Goal: Answer question/provide support

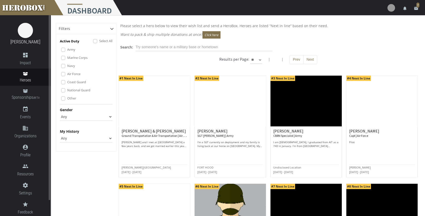
click at [25, 76] on link "Heroes" at bounding box center [25, 76] width 51 height 17
click at [25, 92] on icon at bounding box center [25, 91] width 5 height 4
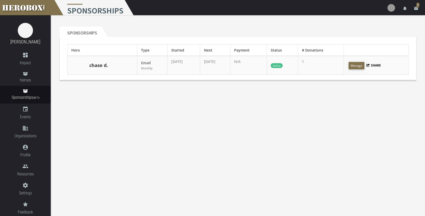
click at [103, 66] on link "chase d." at bounding box center [98, 65] width 19 height 7
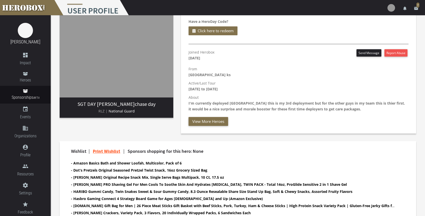
scroll to position [42, 0]
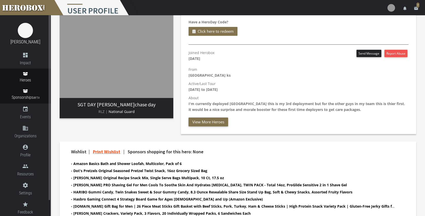
click at [23, 77] on span "Heroes" at bounding box center [25, 80] width 51 height 6
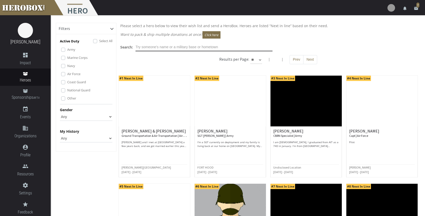
click at [169, 48] on input "text" at bounding box center [203, 47] width 137 height 8
type input "c"
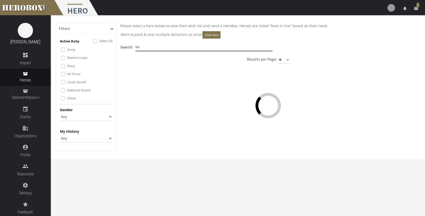
type input "k"
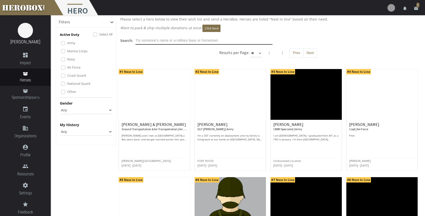
scroll to position [7, 0]
click at [300, 101] on img at bounding box center [305, 94] width 71 height 51
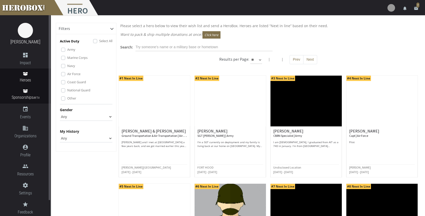
click at [24, 91] on icon at bounding box center [25, 91] width 5 height 4
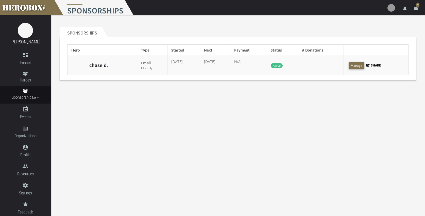
click at [108, 64] on div "chase d." at bounding box center [102, 65] width 62 height 13
click at [98, 65] on link "chase d." at bounding box center [98, 65] width 19 height 7
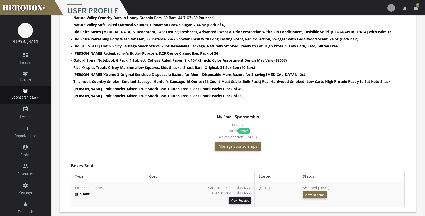
scroll to position [259, 0]
click at [316, 195] on button "View 10 Items" at bounding box center [315, 194] width 24 height 7
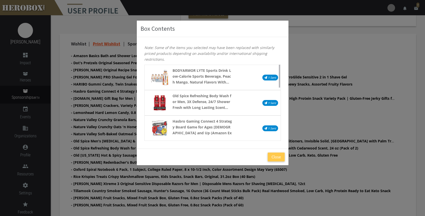
scroll to position [147, 0]
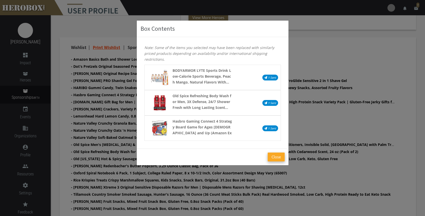
click at [276, 159] on button "Close" at bounding box center [275, 156] width 17 height 9
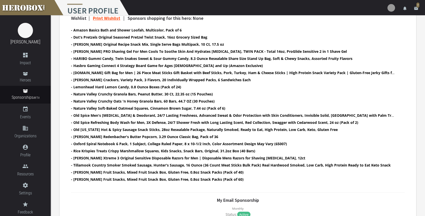
scroll to position [176, 0]
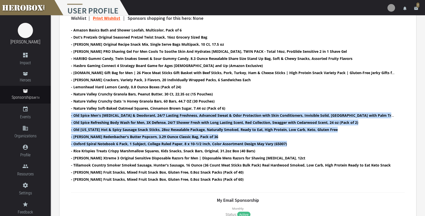
drag, startPoint x: 330, startPoint y: 146, endPoint x: 318, endPoint y: 80, distance: 66.6
click at [318, 82] on ul "- Amazon Basics Bath and Shower Loofah, Multicolor, Pack of 6 - Dot's Pretzels …" at bounding box center [233, 105] width 325 height 156
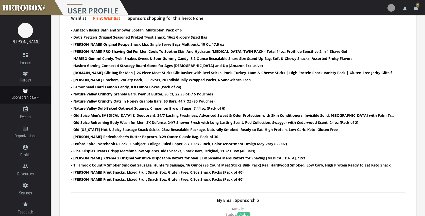
click at [335, 204] on div "My Email Sponsorship Monthly Status: Active Next Donation: [DATE] Manage Sponso…" at bounding box center [237, 217] width 333 height 39
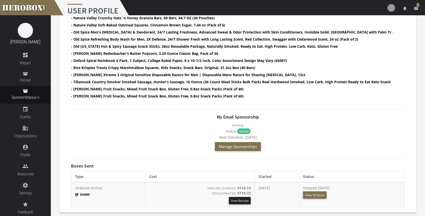
scroll to position [259, 0]
click at [321, 193] on button "View 10 Items" at bounding box center [315, 194] width 24 height 7
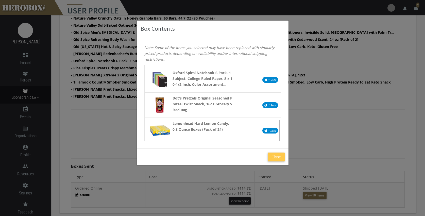
scroll to position [177, 0]
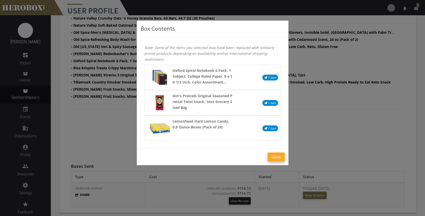
click at [274, 159] on button "Close" at bounding box center [275, 156] width 17 height 9
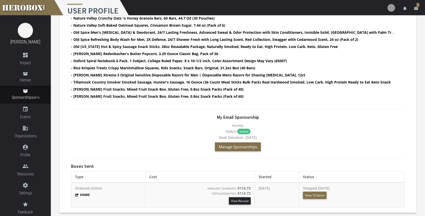
click at [333, 145] on div "My Email Sponsorship Monthly Status: Active Next Donation: [DATE] Manage Sponso…" at bounding box center [237, 134] width 333 height 39
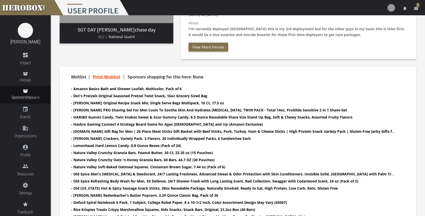
scroll to position [57, 0]
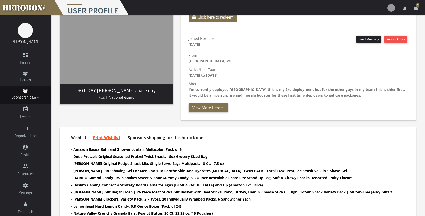
click at [416, 8] on icon "email" at bounding box center [416, 8] width 5 height 5
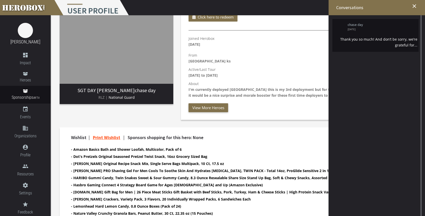
click at [387, 38] on div "Thank you so much! And don’t be sorry, we’re grateful for..." at bounding box center [375, 42] width 84 height 12
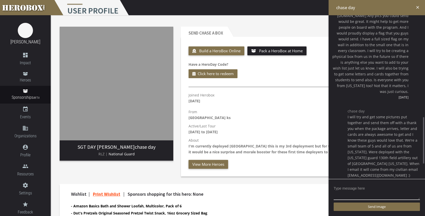
scroll to position [484, 0]
click at [268, 109] on p "From [GEOGRAPHIC_DATA] ks" at bounding box center [298, 115] width 220 height 12
click at [285, 96] on div "Joined Herobox [DATE] Send Message Report Abuse" at bounding box center [298, 99] width 220 height 14
click at [418, 8] on icon "close" at bounding box center [417, 7] width 5 height 5
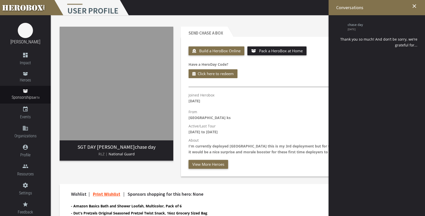
click at [412, 6] on icon "close" at bounding box center [414, 6] width 6 height 6
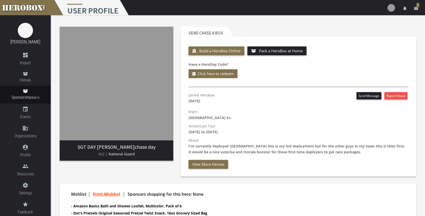
click at [361, 31] on header "Send chase a Box" at bounding box center [298, 32] width 235 height 10
click at [343, 27] on header "Send chase a Box" at bounding box center [298, 32] width 235 height 10
click at [327, 110] on p "From [GEOGRAPHIC_DATA] ks" at bounding box center [298, 115] width 220 height 12
click at [329, 31] on header "Send chase a Box" at bounding box center [298, 32] width 235 height 10
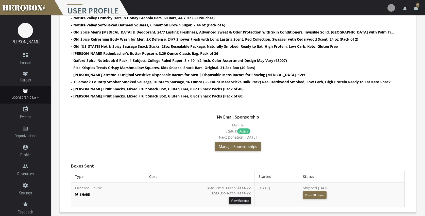
scroll to position [259, 0]
